Goal: Find specific page/section: Find specific page/section

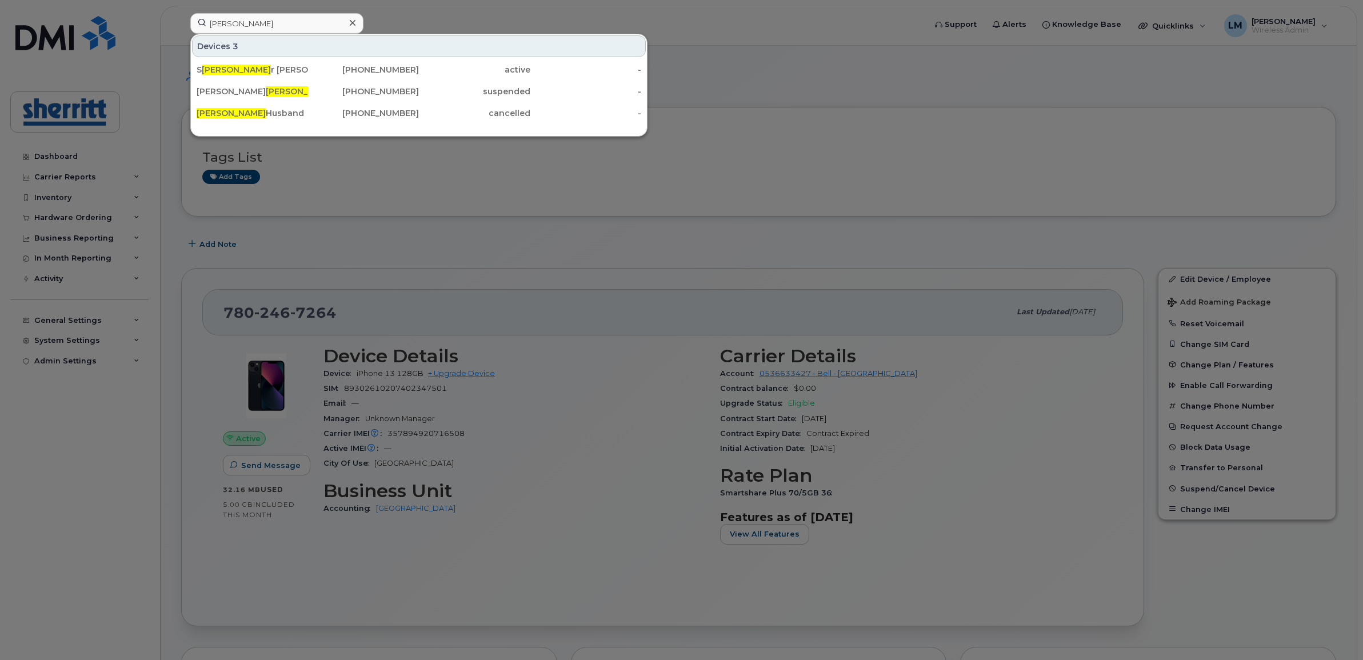
scroll to position [1173, 0]
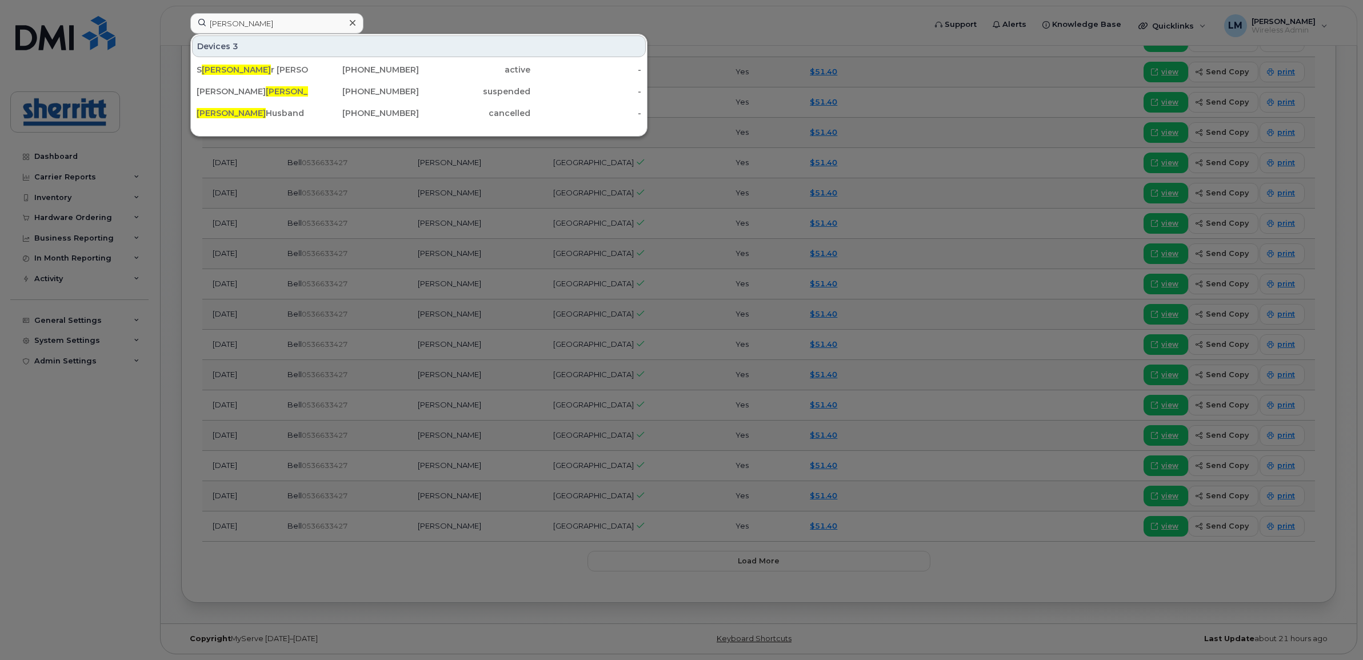
drag, startPoint x: 0, startPoint y: 0, endPoint x: 158, endPoint y: 13, distance: 158.9
click at [181, 14] on div "kyle Devices 3 S kyle r Sargent 587-930-8561 active - Terry Kyle 587-334-7036 s…" at bounding box center [554, 25] width 746 height 25
drag, startPoint x: 255, startPoint y: 26, endPoint x: 178, endPoint y: 27, distance: 77.2
click at [181, 27] on div "parro Devices Parro Luis 780-903-0256 active -" at bounding box center [554, 25] width 746 height 25
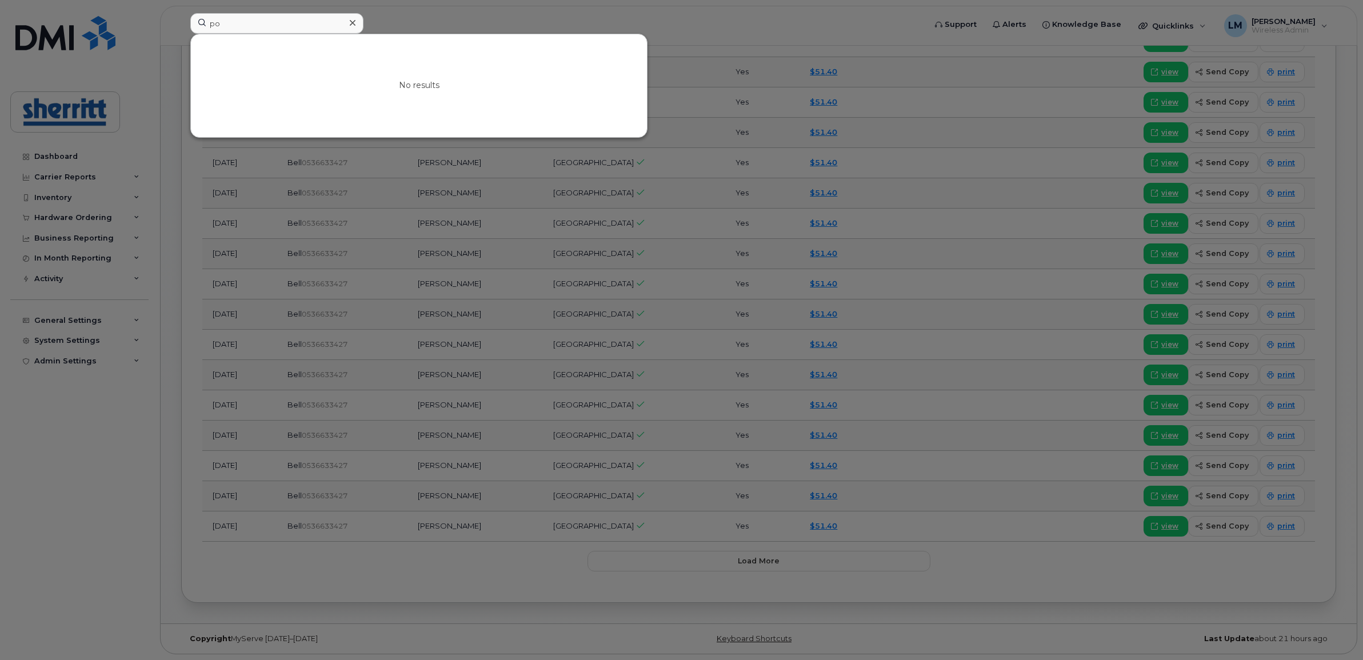
type input "p"
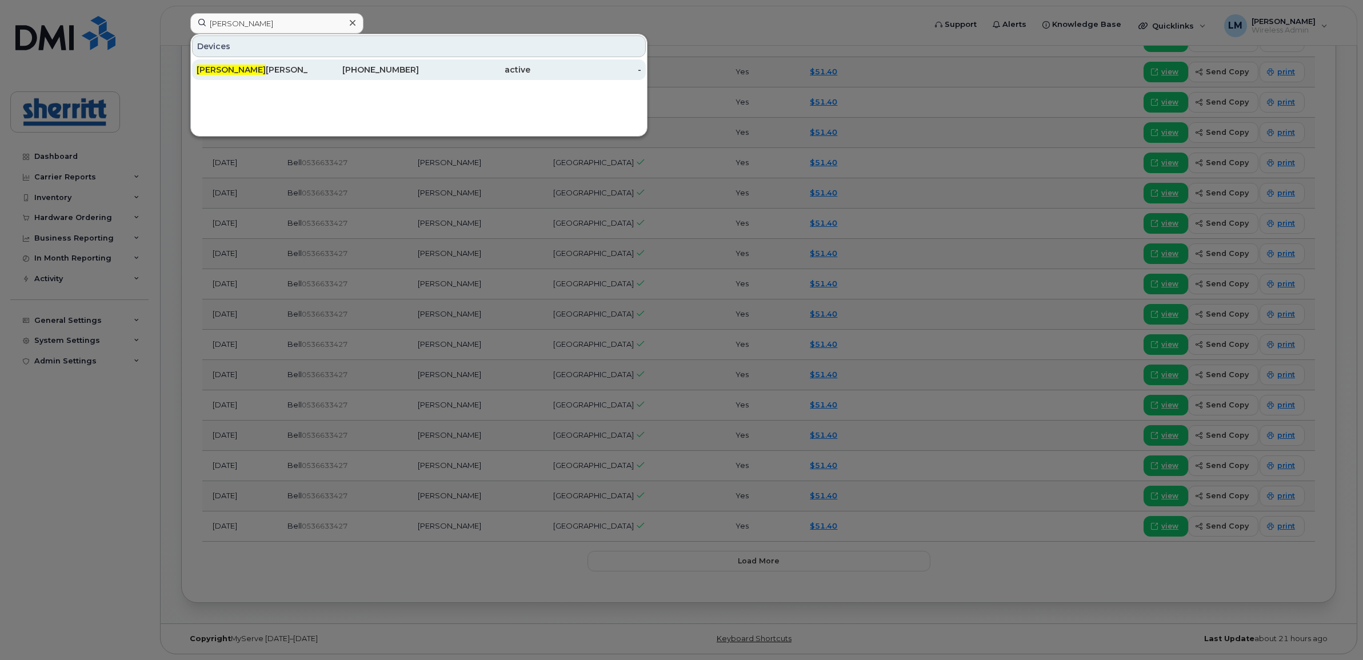
type input "parro"
click at [247, 69] on div "Parro Luis" at bounding box center [252, 69] width 111 height 11
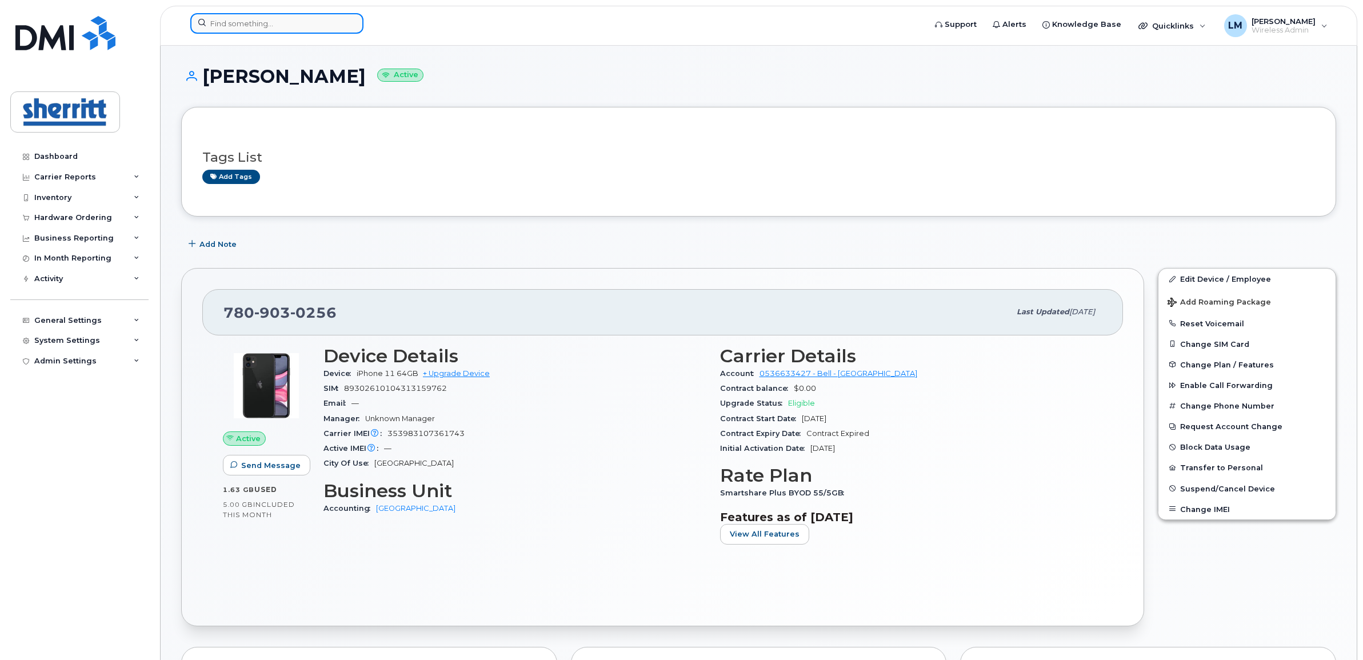
click at [312, 23] on input at bounding box center [276, 23] width 173 height 21
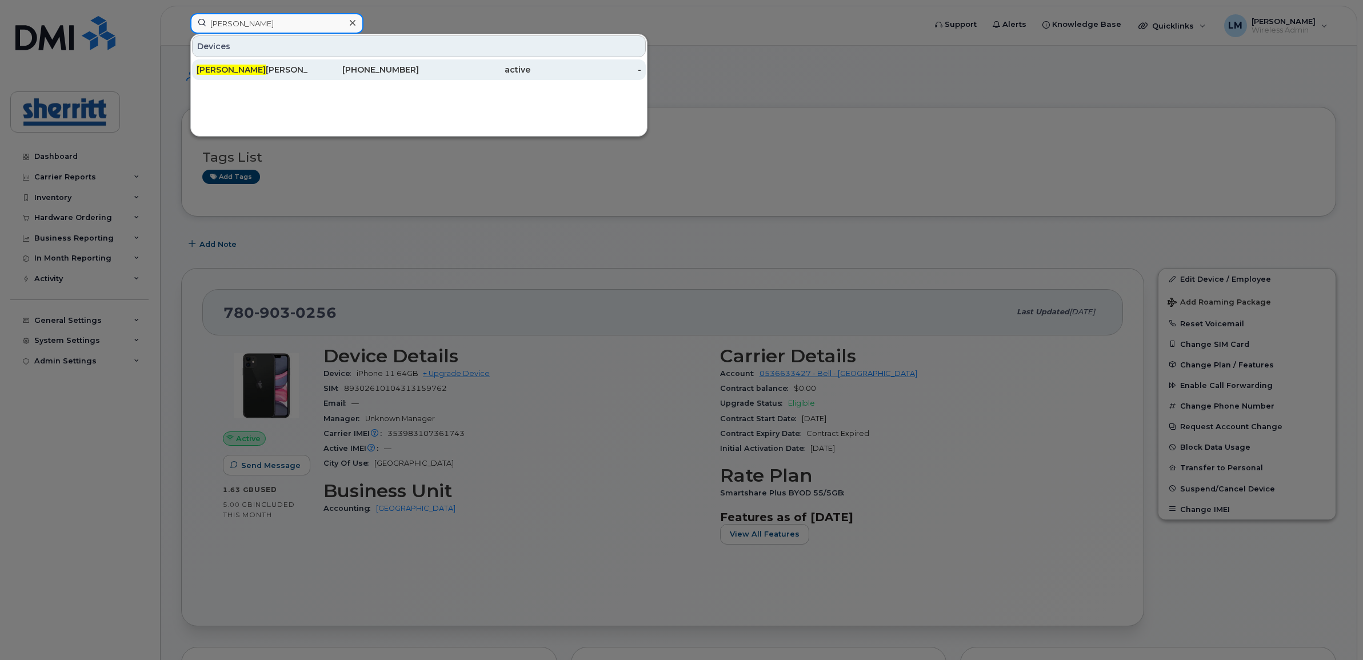
type input "evan mc"
click at [249, 66] on div "Evan Mc cleary" at bounding box center [252, 69] width 111 height 11
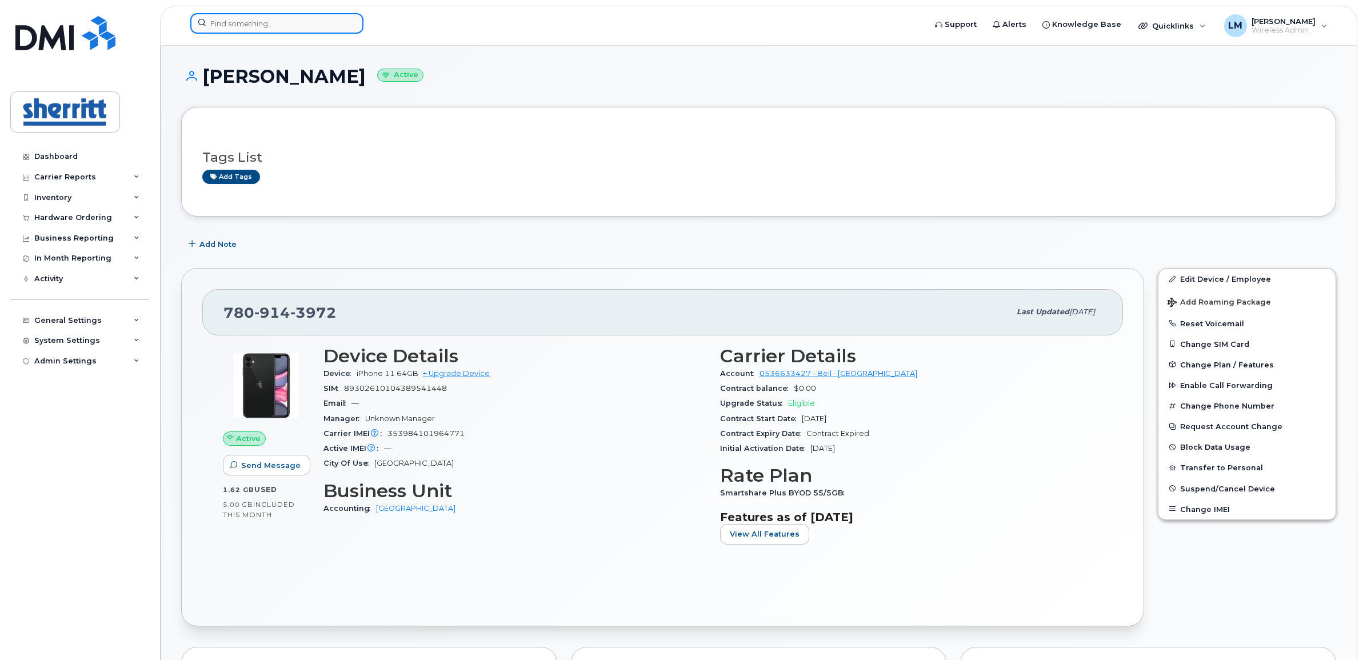
click at [273, 27] on input at bounding box center [276, 23] width 173 height 21
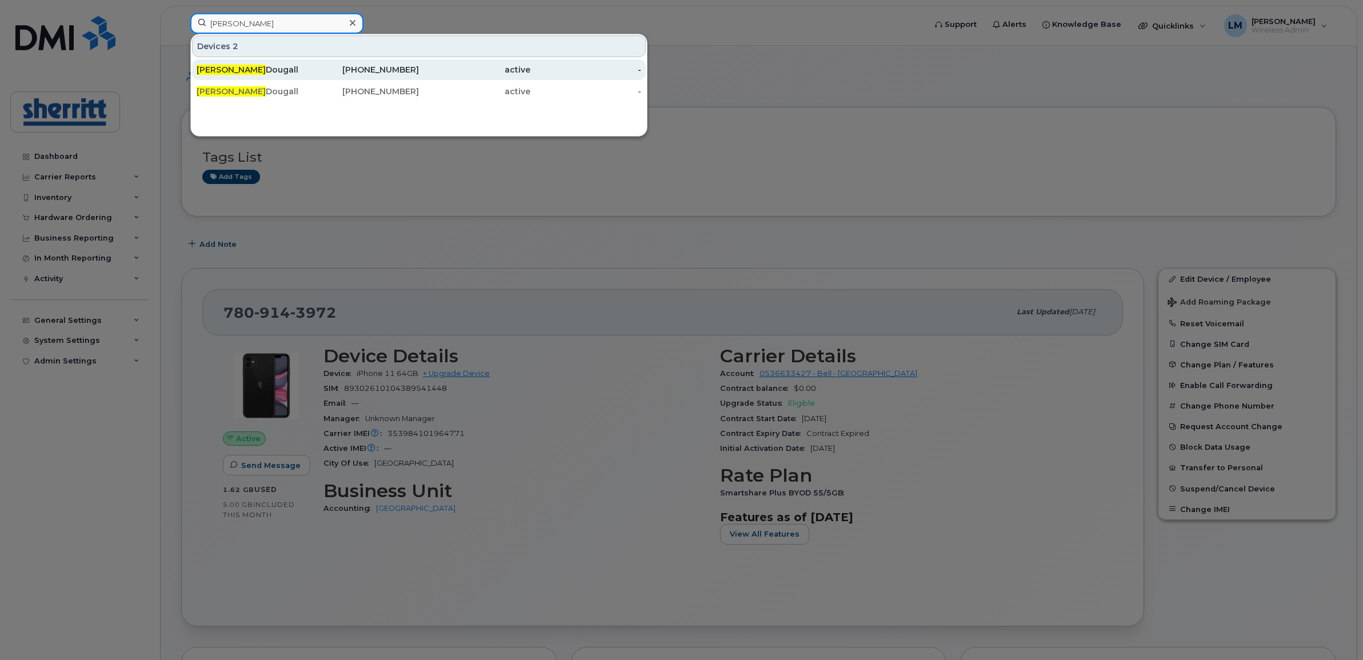
type input "brandon mc"
click at [255, 74] on div "Brandon Mc Dougall" at bounding box center [252, 69] width 111 height 11
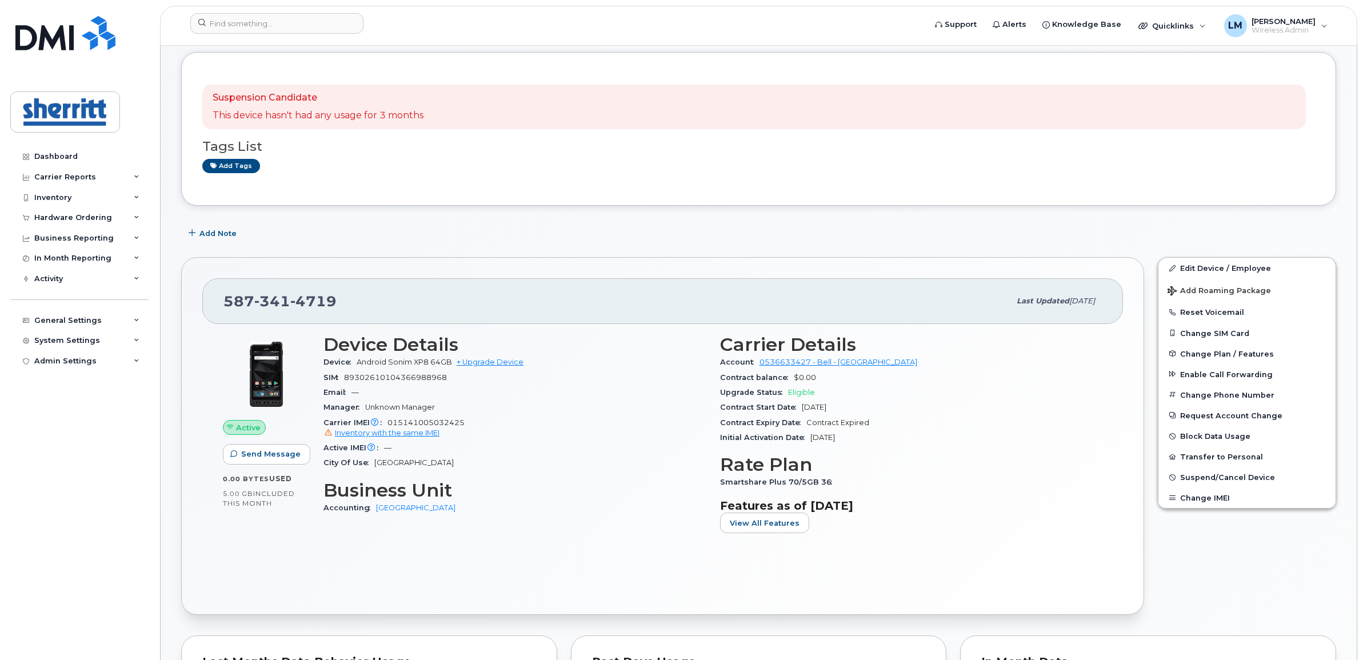
scroll to position [71, 0]
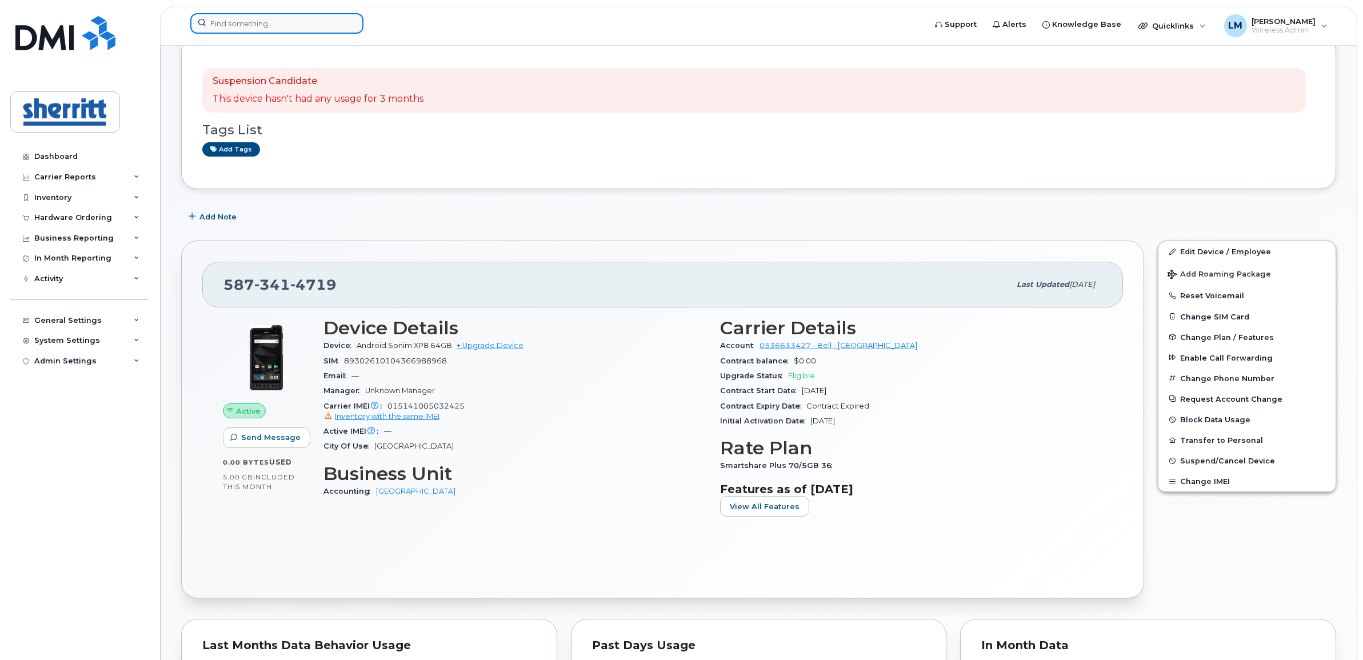
click at [258, 27] on input at bounding box center [276, 23] width 173 height 21
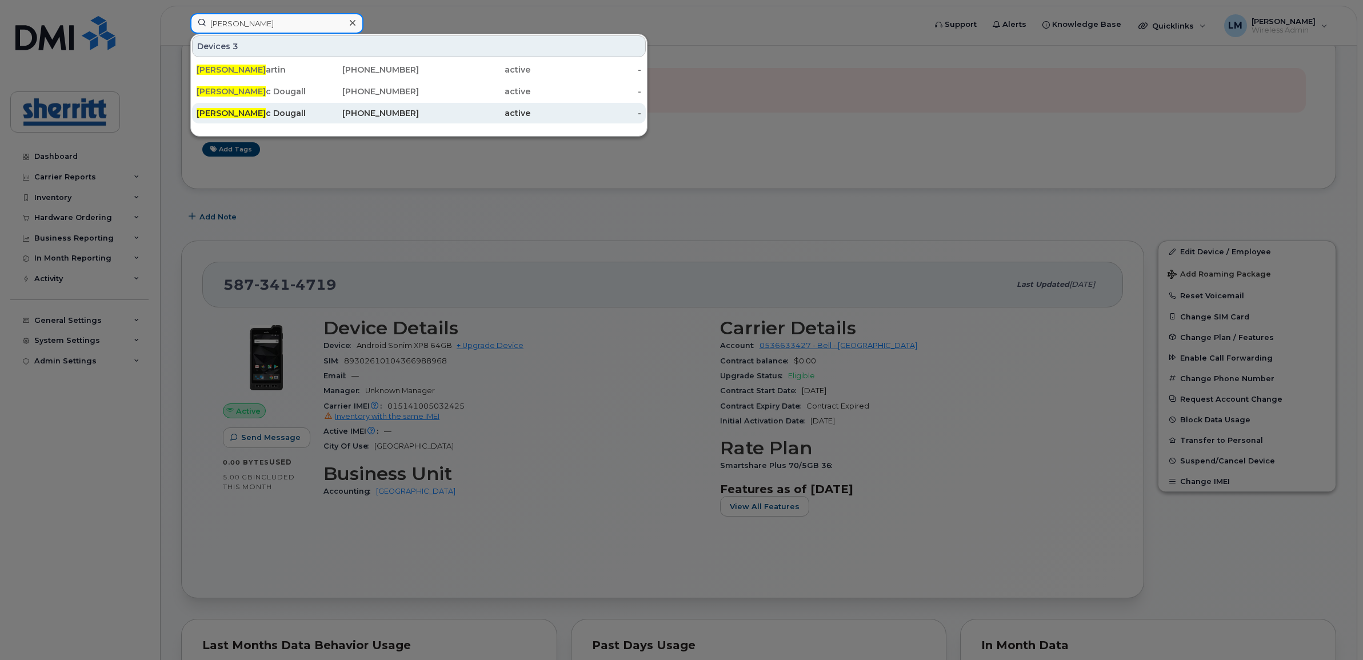
type input "brandon m"
click at [258, 109] on div "Brandon M c Dougall" at bounding box center [252, 112] width 111 height 11
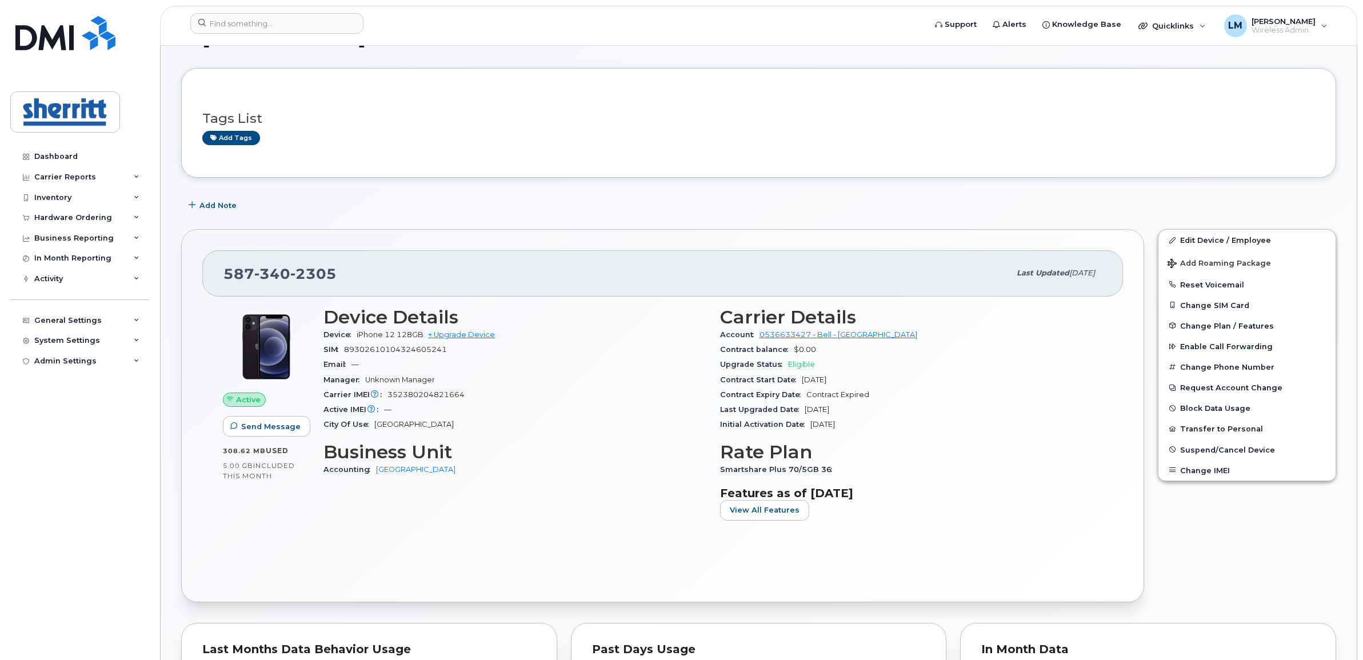
scroll to position [71, 0]
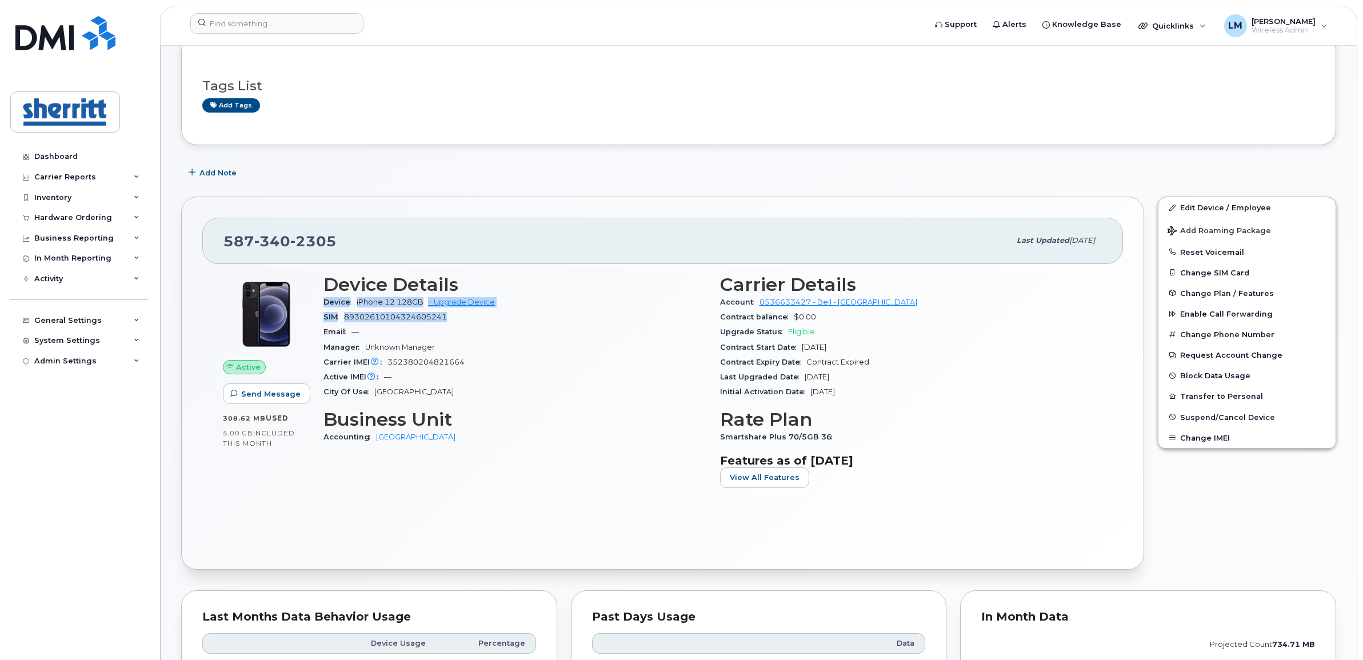
drag, startPoint x: 321, startPoint y: 304, endPoint x: 472, endPoint y: 321, distance: 151.4
click at [472, 321] on div "Device Details Device iPhone 12 128GB + Upgrade Device SIM 89302610104324605241…" at bounding box center [515, 385] width 397 height 237
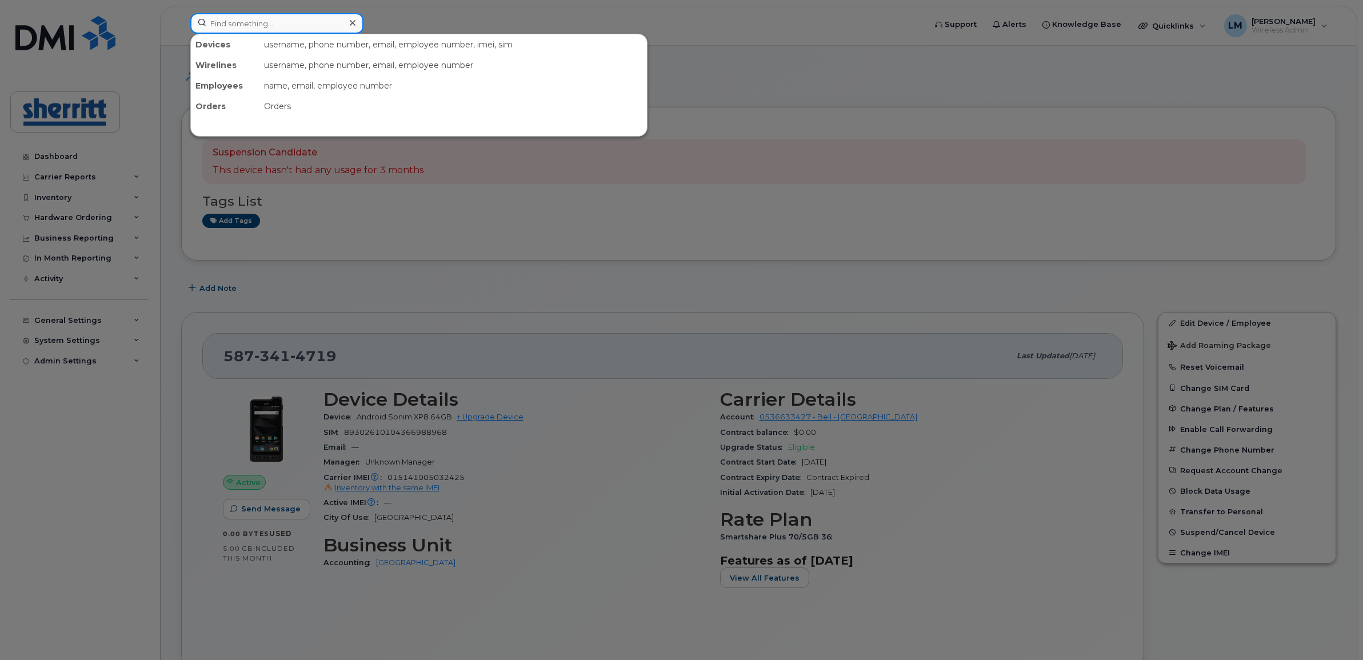
click at [276, 25] on input at bounding box center [276, 23] width 173 height 21
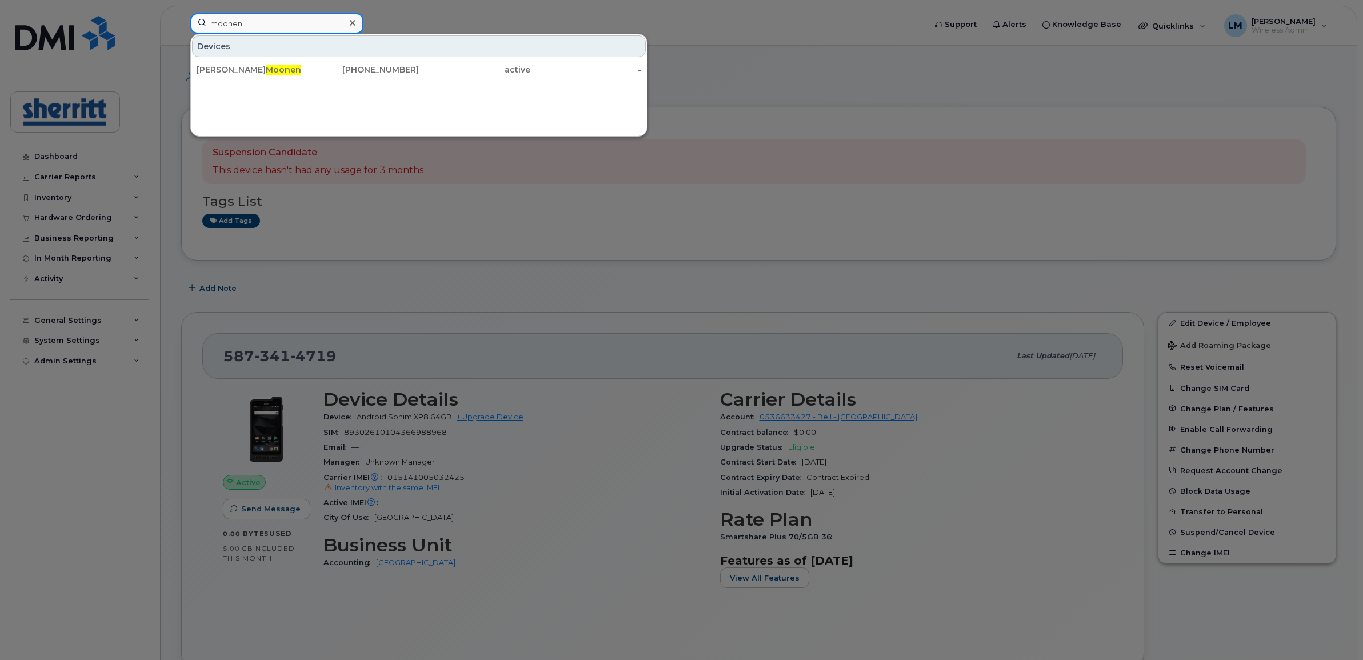
drag, startPoint x: 328, startPoint y: 19, endPoint x: 230, endPoint y: 21, distance: 97.8
click at [230, 21] on input "moonen" at bounding box center [276, 23] width 173 height 21
type input "m"
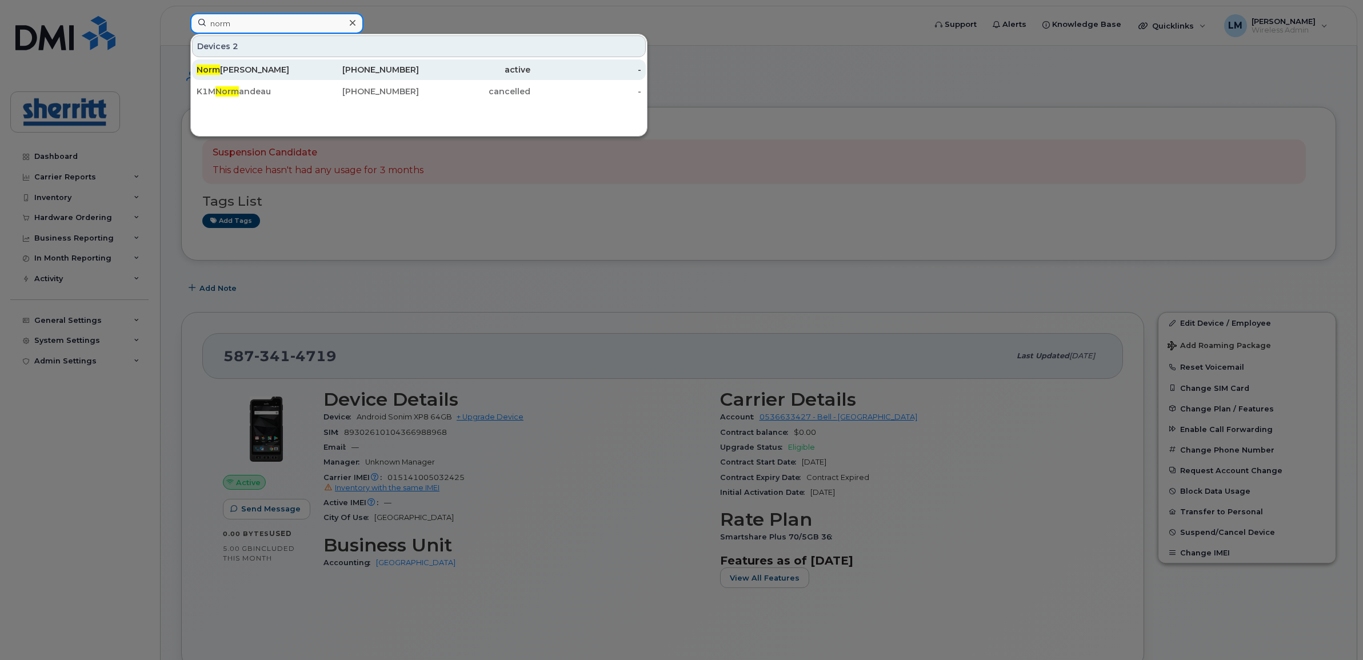
type input "norm"
click at [249, 69] on div "Norm Sabourin" at bounding box center [252, 69] width 111 height 11
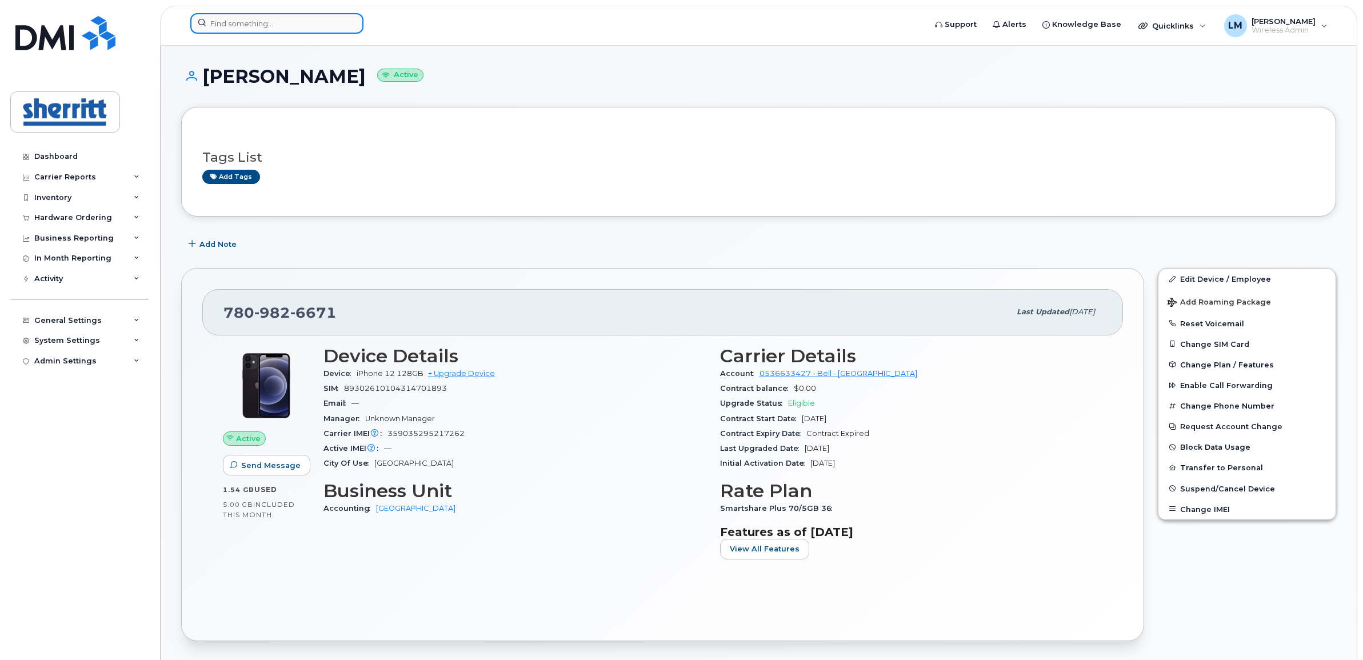
click at [316, 23] on input at bounding box center [276, 23] width 173 height 21
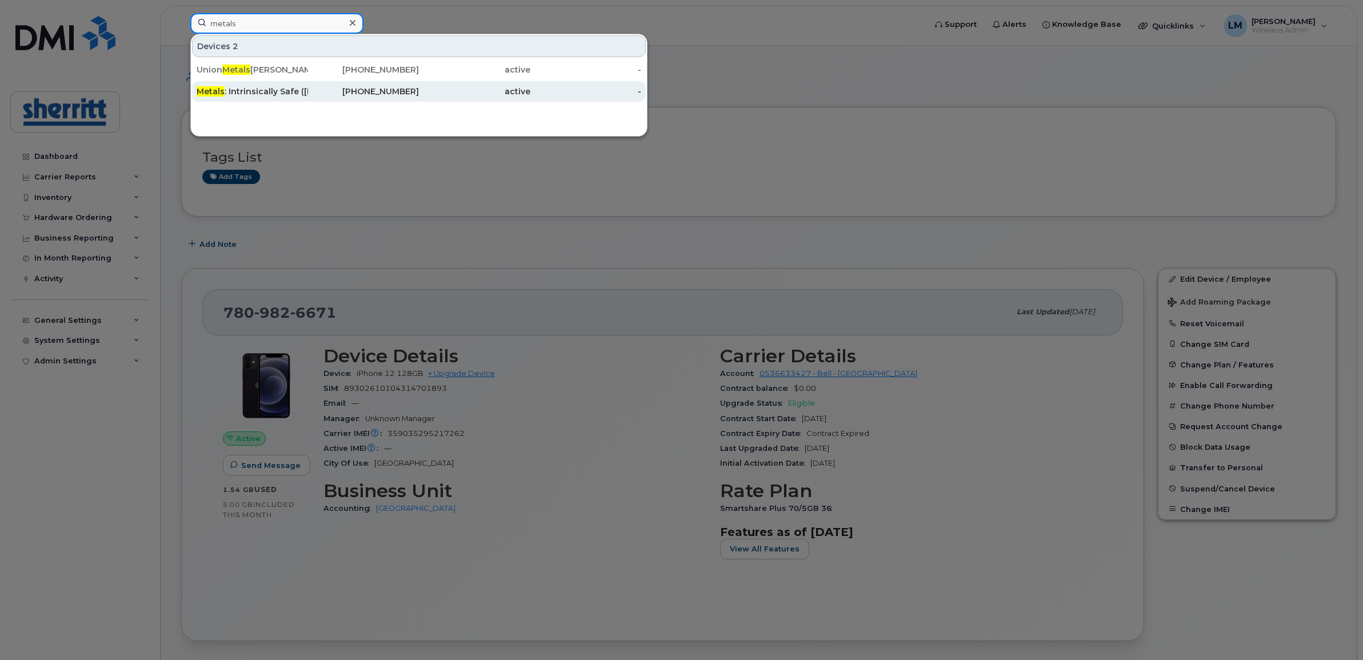
type input "metals"
click at [318, 87] on div "587-545-4664" at bounding box center [363, 91] width 111 height 11
